Goal: Navigation & Orientation: Find specific page/section

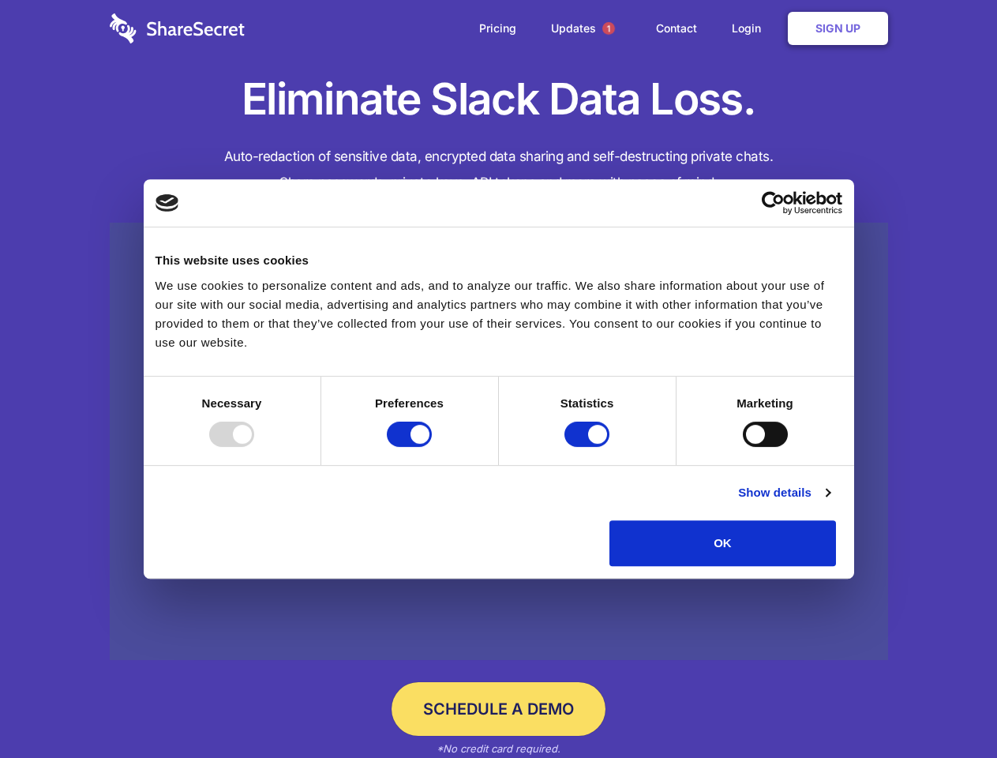
click at [254, 447] on div at bounding box center [231, 434] width 45 height 25
click at [432, 447] on input "Preferences" at bounding box center [409, 434] width 45 height 25
checkbox input "false"
click at [589, 447] on input "Statistics" at bounding box center [586, 434] width 45 height 25
checkbox input "false"
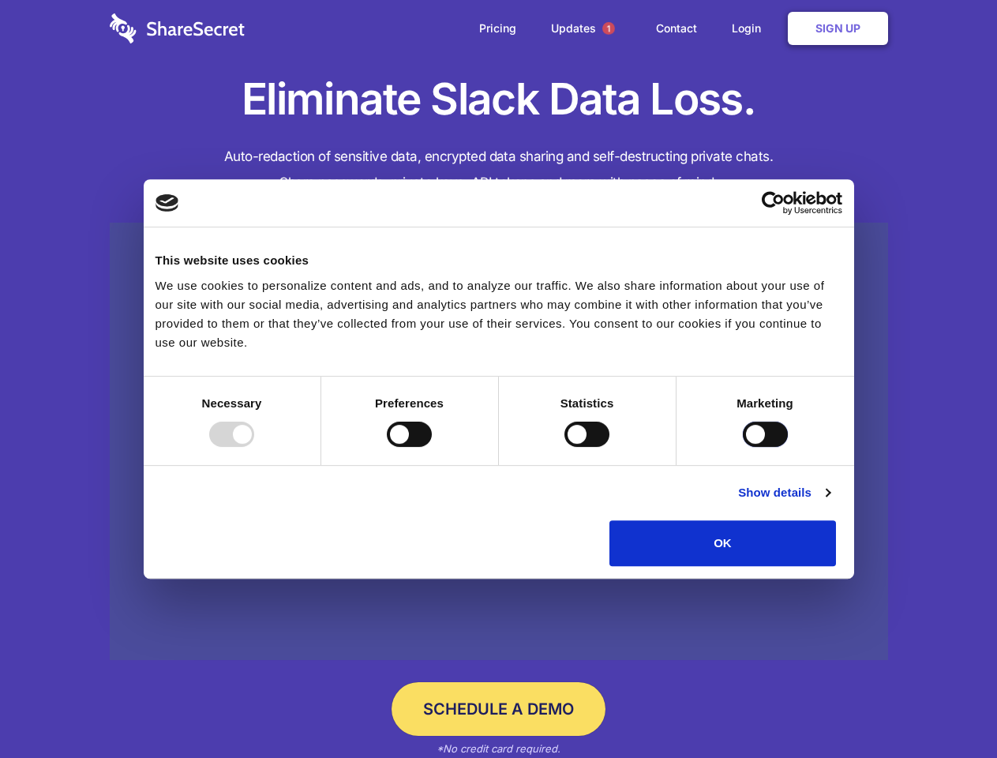
click at [743, 447] on input "Marketing" at bounding box center [765, 434] width 45 height 25
checkbox input "true"
click at [830, 502] on link "Show details" at bounding box center [784, 492] width 92 height 19
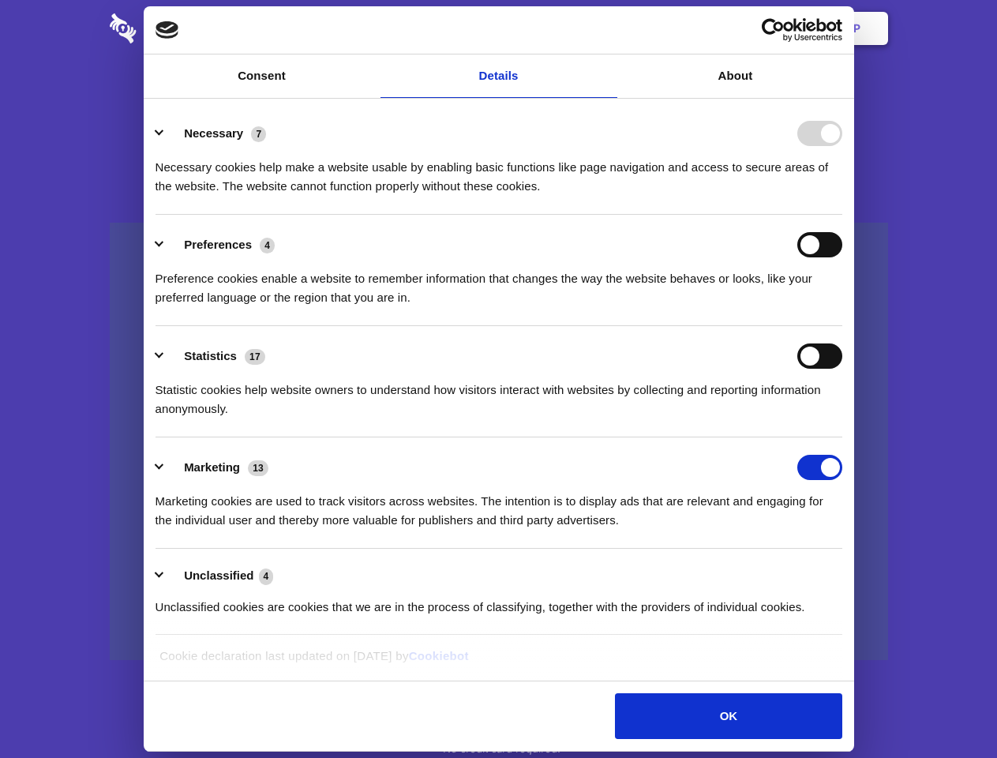
click at [842, 307] on div "Preferences 4 Preference cookies enable a website to remember information that …" at bounding box center [499, 269] width 687 height 75
click at [608, 28] on span "1" at bounding box center [608, 28] width 13 height 13
